Goal: Task Accomplishment & Management: Manage account settings

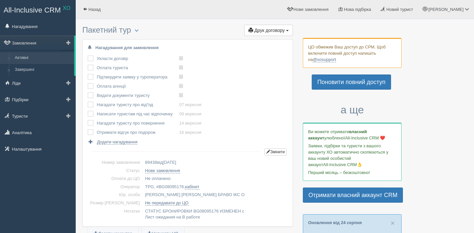
click at [41, 56] on link "Активні" at bounding box center [43, 58] width 62 height 12
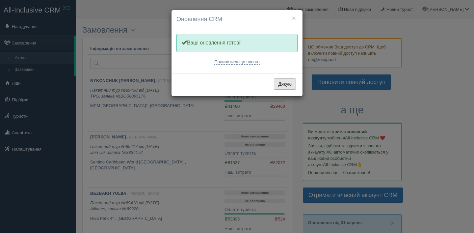
click at [281, 84] on button "Дякую" at bounding box center [285, 83] width 22 height 11
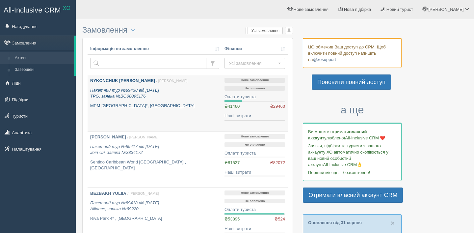
scroll to position [31, 0]
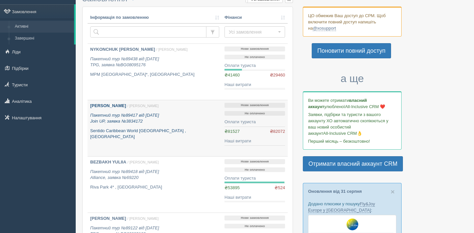
click at [131, 114] on icon "Пакетний тур №89417 від 28.08.2025 Join UP, заявка №3834172" at bounding box center [124, 118] width 69 height 11
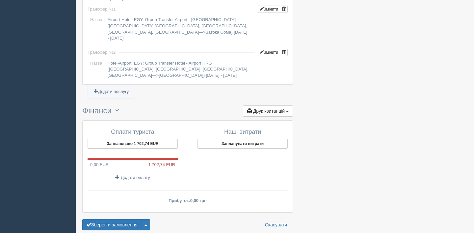
scroll to position [640, 0]
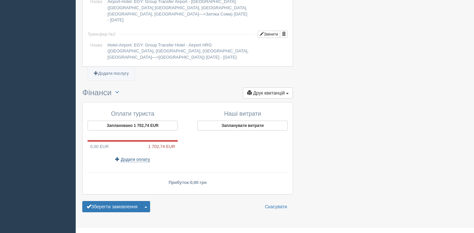
click at [128, 157] on span "Додати оплату" at bounding box center [135, 159] width 29 height 5
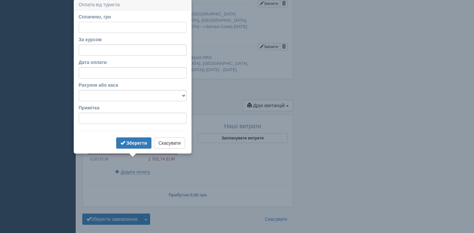
scroll to position [626, 0]
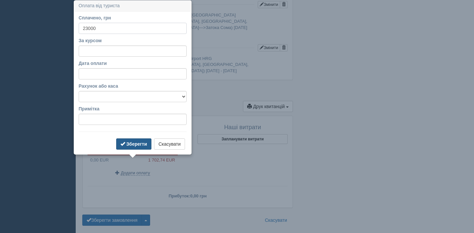
type input "23000"
click at [133, 139] on button "Зберегти" at bounding box center [133, 143] width 35 height 11
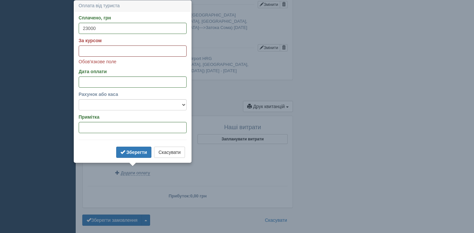
click at [143, 46] on input "За курсом" at bounding box center [133, 50] width 108 height 11
type input "49"
click at [136, 153] on b "Зберегти" at bounding box center [136, 151] width 21 height 5
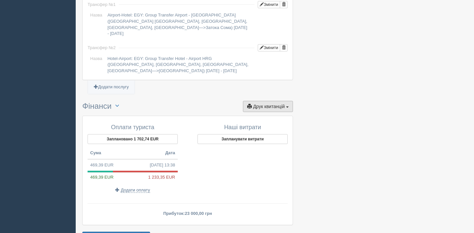
click at [263, 104] on span "Друк квитанцій" at bounding box center [269, 106] width 32 height 5
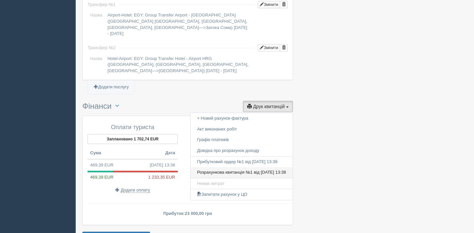
click at [249, 167] on link "Розрахункова квитанція №1 від 01.09.2025 13:38" at bounding box center [242, 172] width 102 height 11
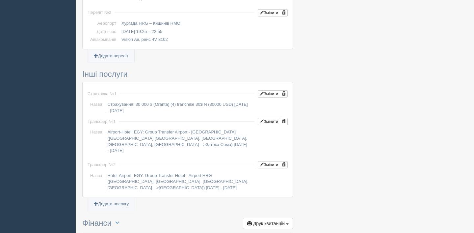
scroll to position [406, 0]
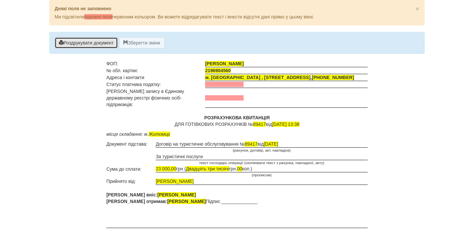
click at [70, 41] on button "Роздрукувати документ" at bounding box center [86, 42] width 63 height 11
